Goal: Answer question/provide support

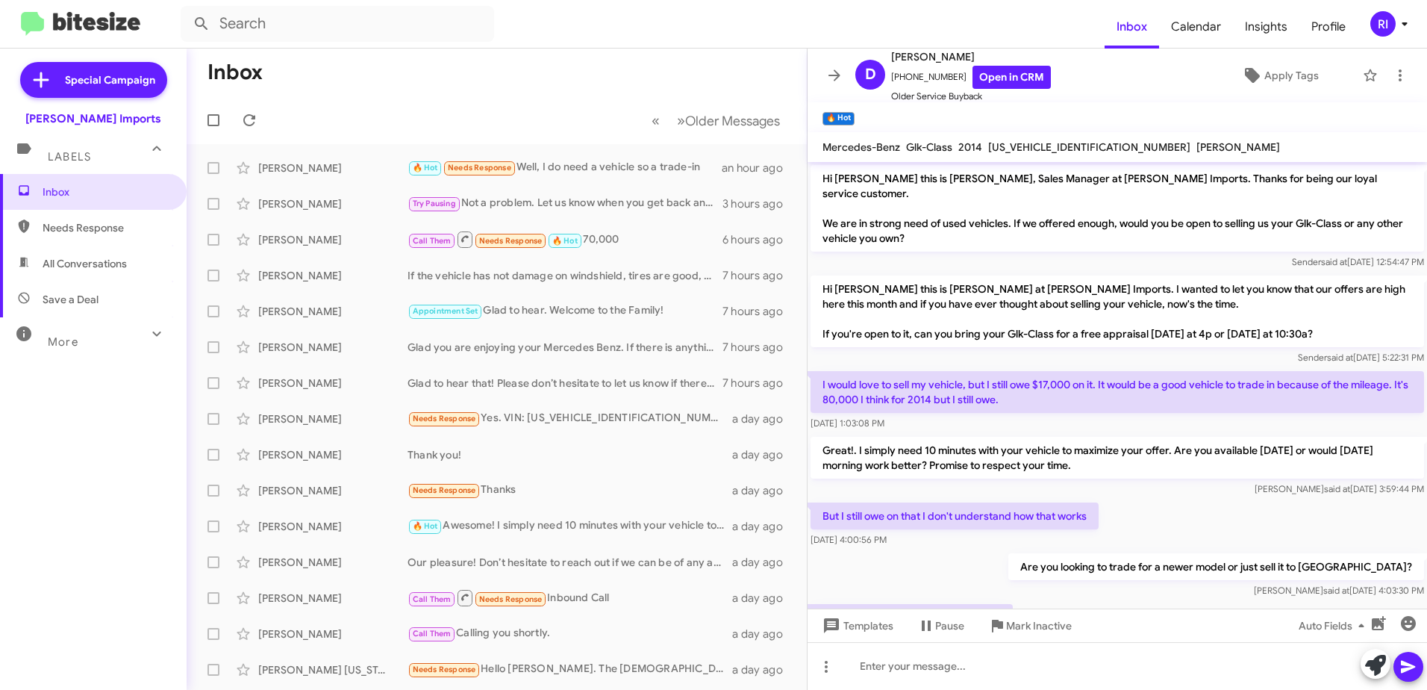
scroll to position [109, 0]
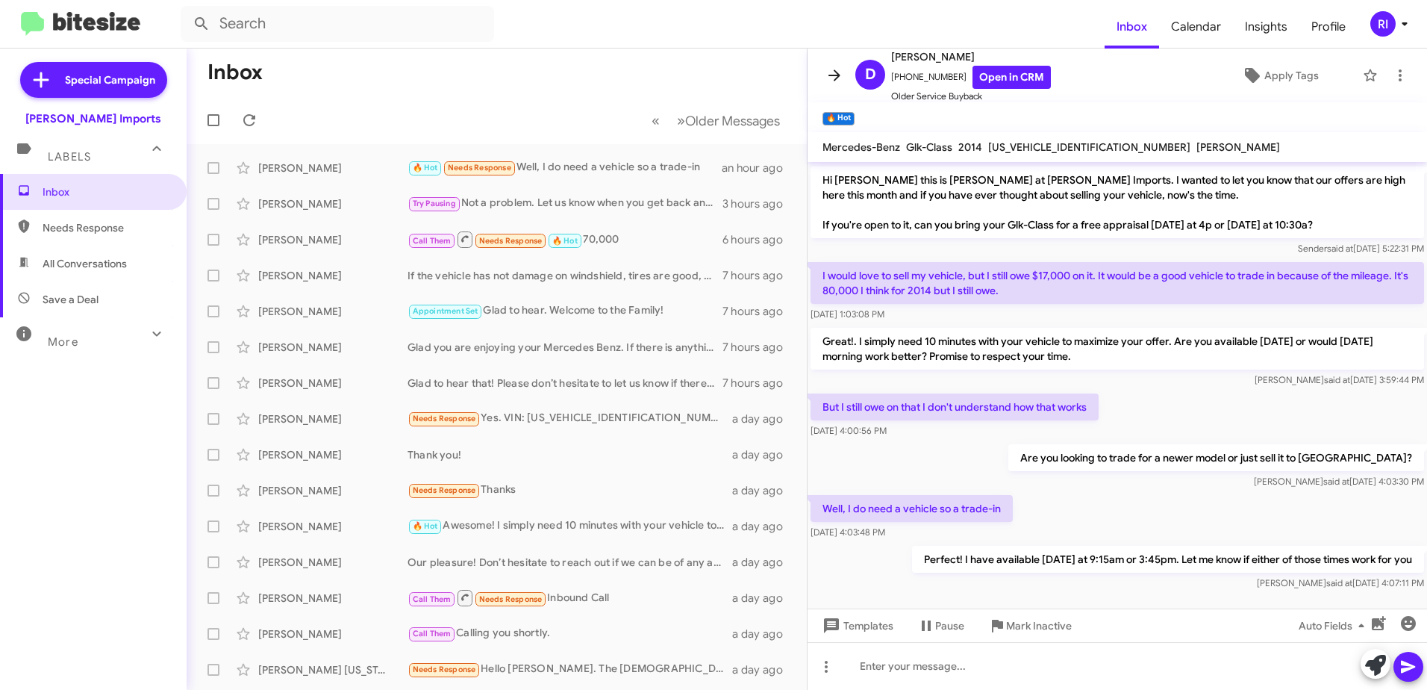
click at [844, 79] on span at bounding box center [835, 75] width 30 height 18
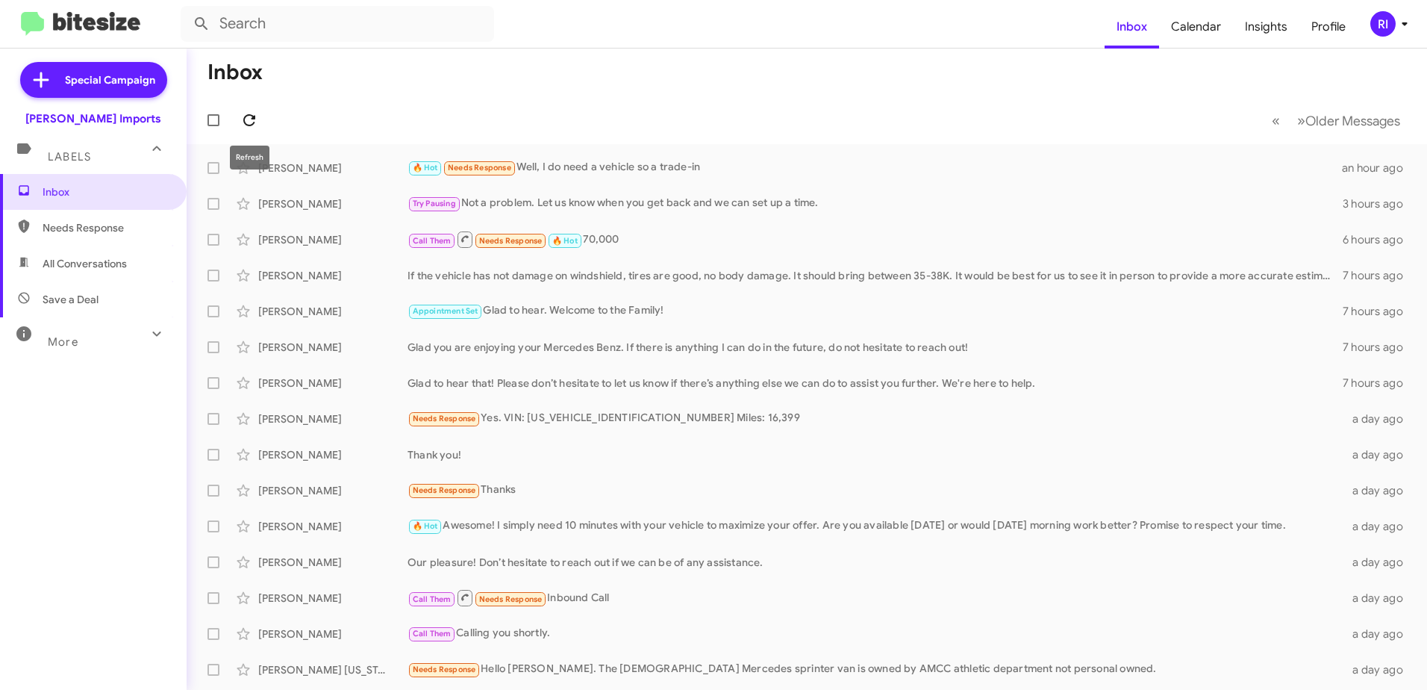
click at [248, 115] on icon at bounding box center [249, 120] width 12 height 12
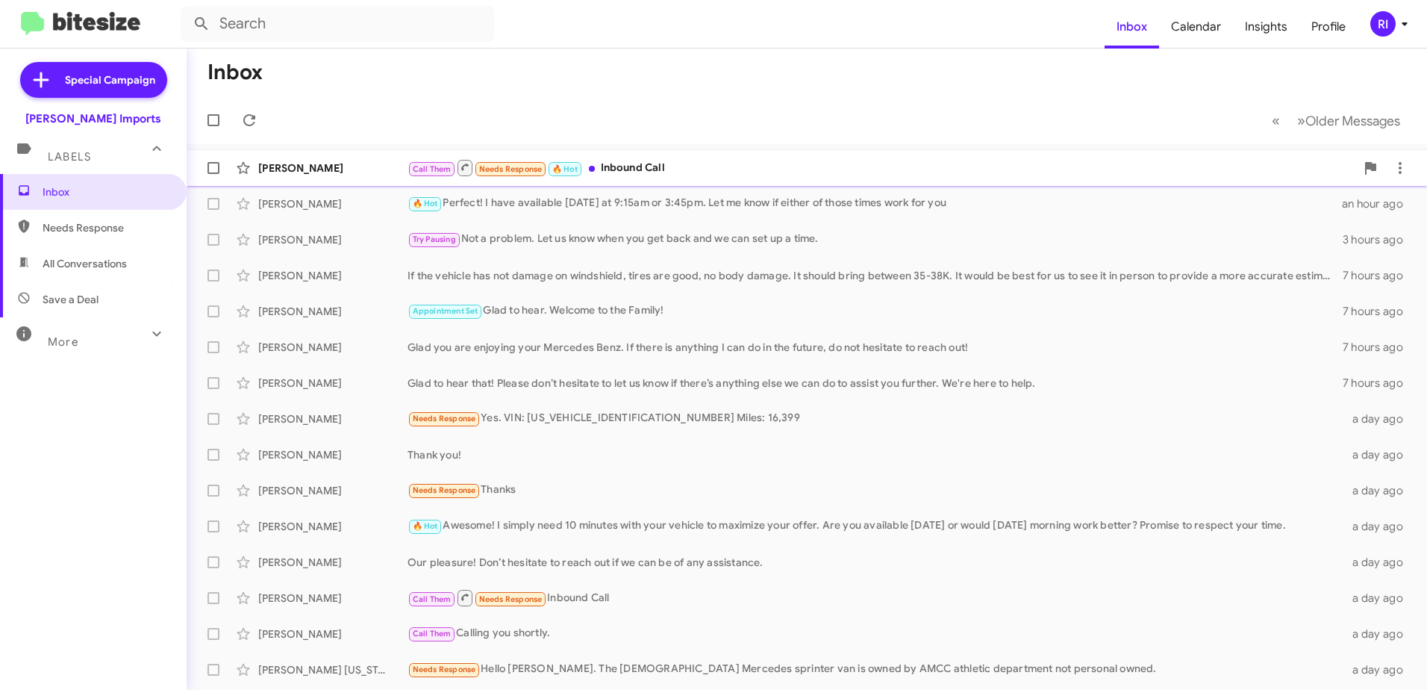
click at [651, 169] on div "Call Them Needs Response 🔥 Hot Inbound Call" at bounding box center [882, 167] width 948 height 19
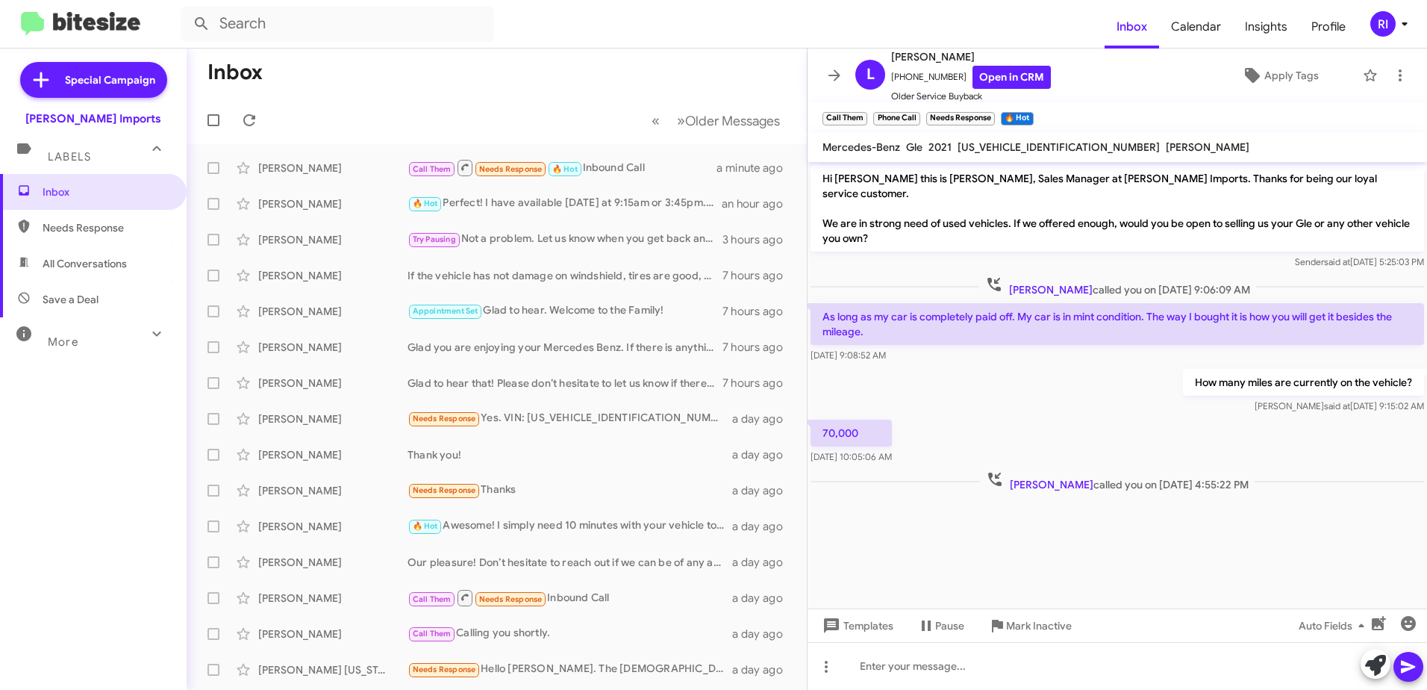
click at [992, 146] on span "[US_VEHICLE_IDENTIFICATION_NUMBER]" at bounding box center [1059, 146] width 202 height 13
copy span "[US_VEHICLE_IDENTIFICATION_NUMBER]"
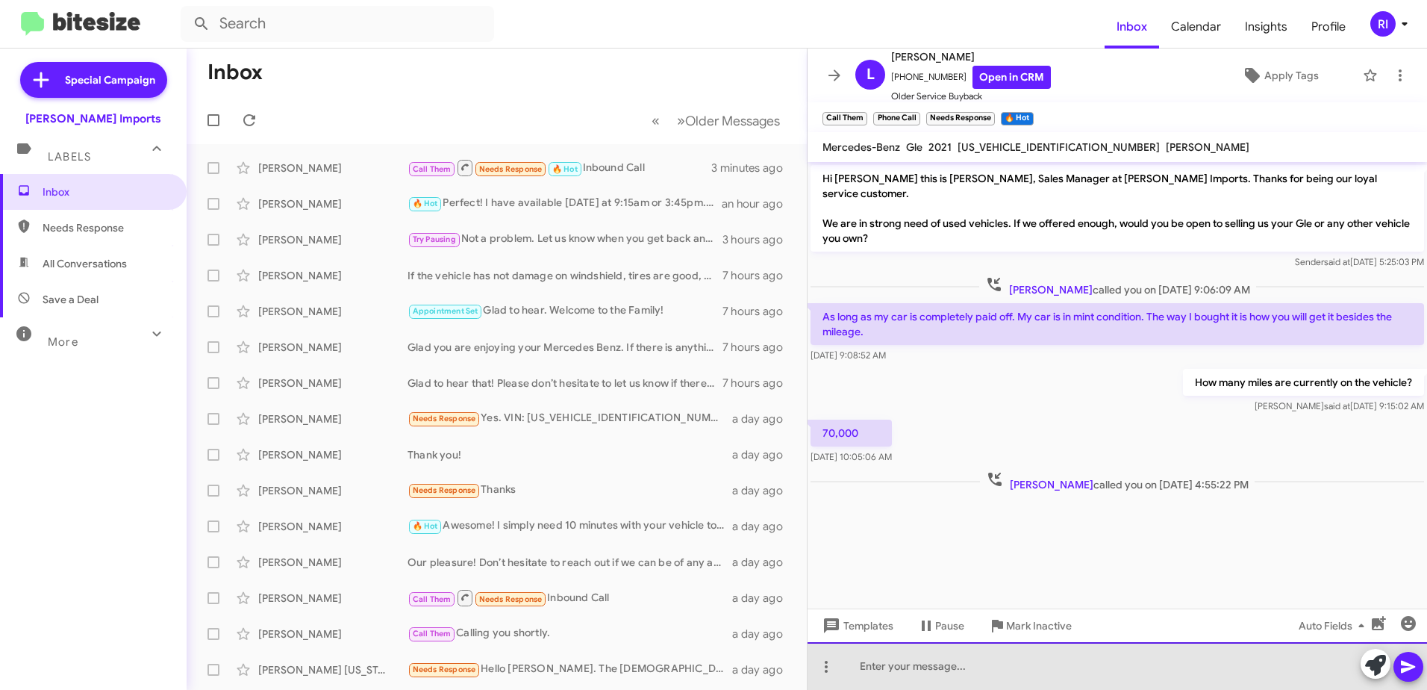
click at [898, 669] on div at bounding box center [1118, 666] width 620 height 48
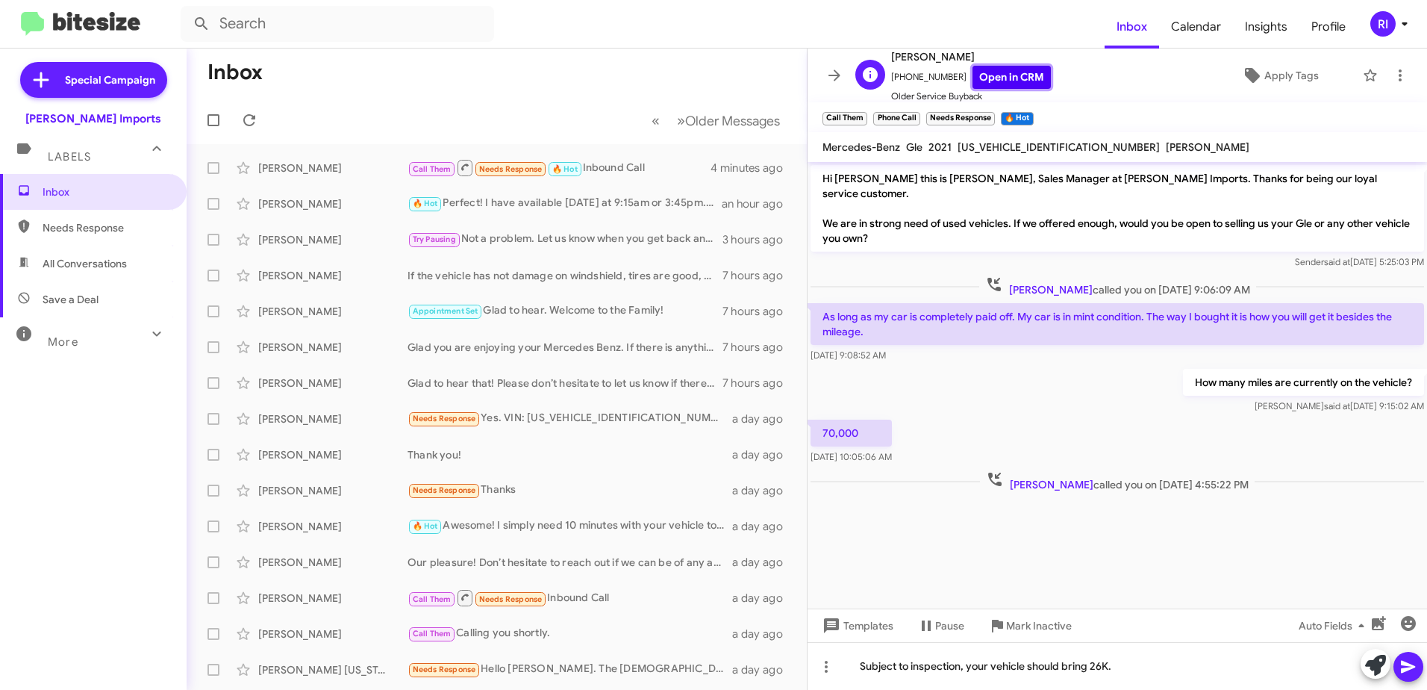
click at [997, 81] on link "Open in CRM" at bounding box center [1012, 77] width 78 height 23
click at [983, 74] on link "Open in CRM" at bounding box center [1012, 77] width 78 height 23
